Goal: Ask a question

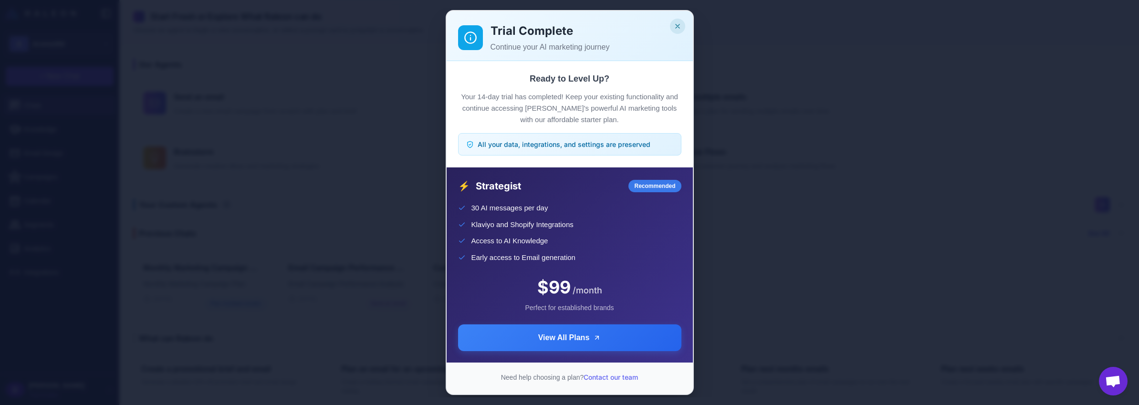
click at [680, 26] on icon "Close" at bounding box center [678, 26] width 8 height 8
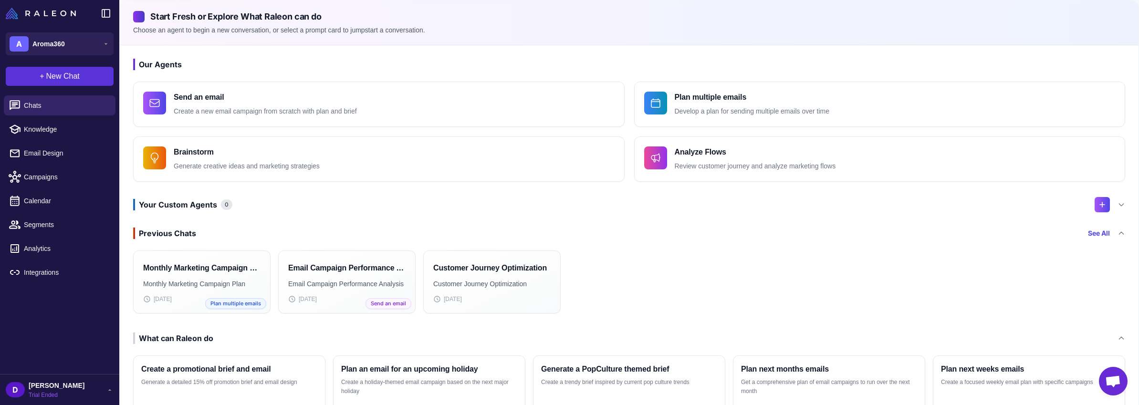
click at [60, 73] on span "New Chat" at bounding box center [62, 76] width 33 height 11
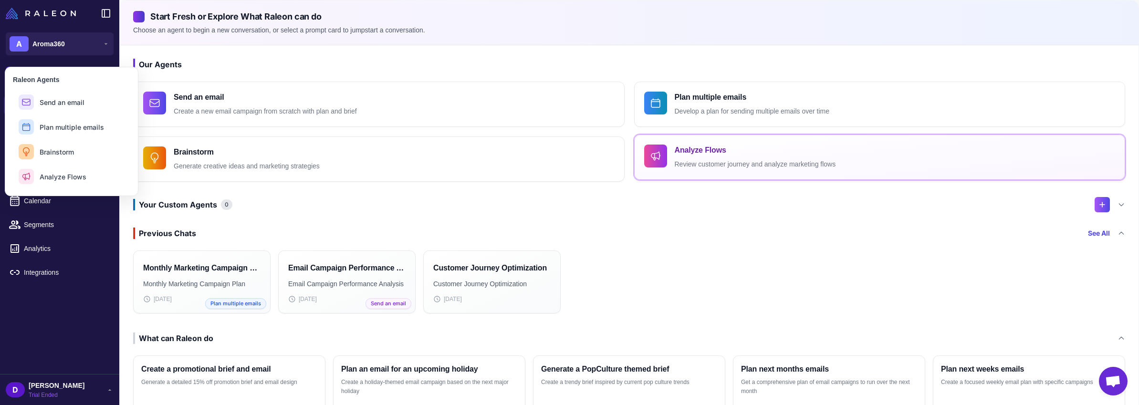
click at [698, 162] on p "Review customer journey and analyze marketing flows" at bounding box center [755, 164] width 161 height 11
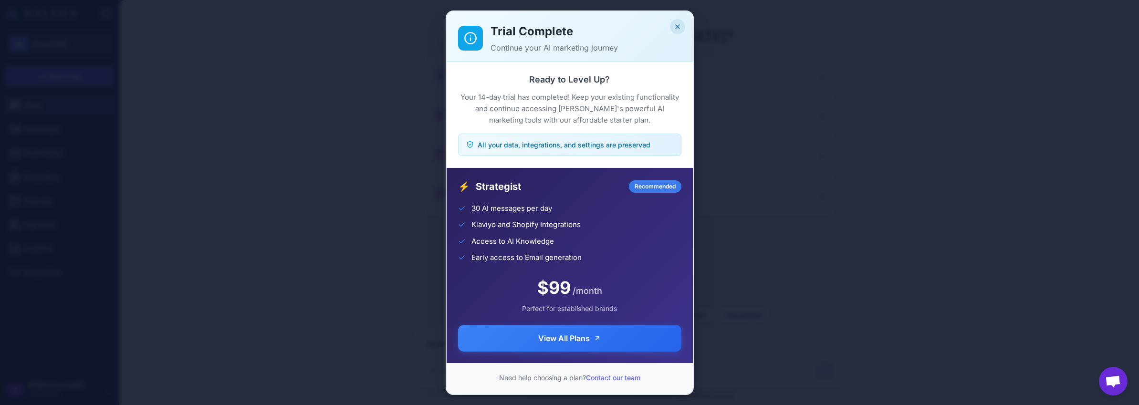
scroll to position [27, 0]
click at [676, 25] on icon "Close" at bounding box center [678, 27] width 4 height 4
